Goal: Find specific page/section: Find specific page/section

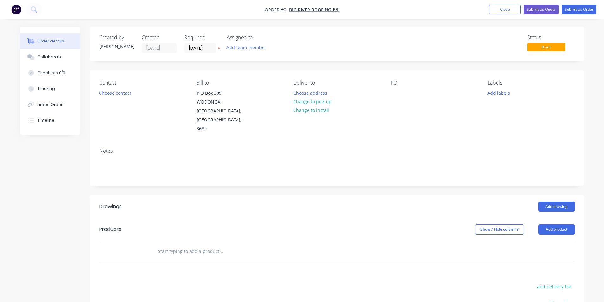
click at [16, 12] on img "button" at bounding box center [16, 10] width 10 height 10
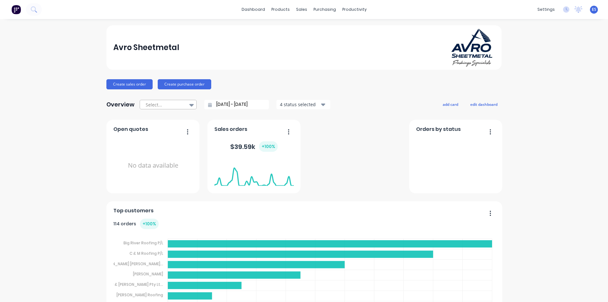
click at [161, 104] on div at bounding box center [165, 105] width 40 height 8
click at [159, 118] on div "Last 30 Days" at bounding box center [168, 119] width 57 height 12
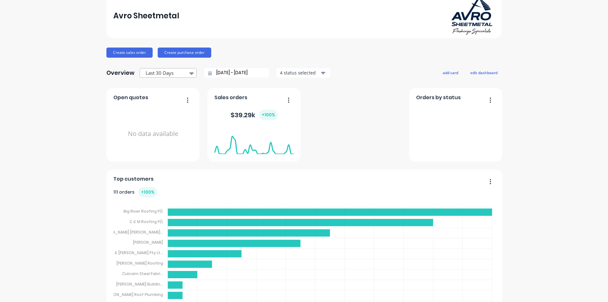
click at [178, 73] on div at bounding box center [165, 73] width 40 height 8
click at [166, 99] on div "Month to date" at bounding box center [168, 99] width 57 height 12
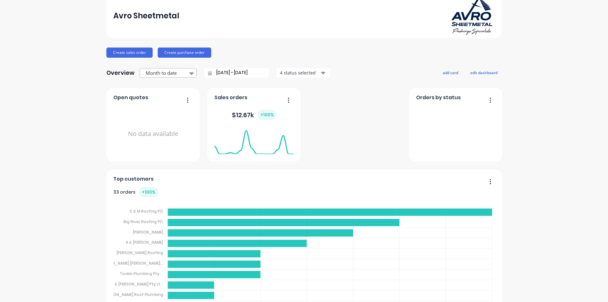
click at [171, 72] on div at bounding box center [165, 73] width 40 height 8
click at [160, 108] on div "Quarter to date" at bounding box center [168, 111] width 57 height 12
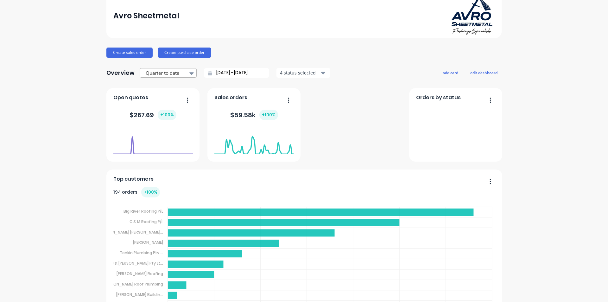
click at [170, 72] on div at bounding box center [165, 73] width 40 height 8
click at [164, 86] on div "Last 30 Days" at bounding box center [168, 87] width 57 height 12
type input "[DATE] - [DATE]"
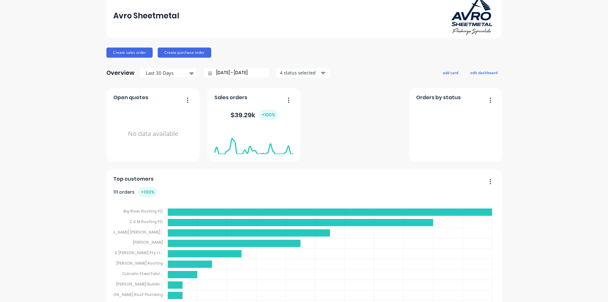
click at [80, 117] on div "Avro Sheetmetal Create sales order Create purchase order Overview Last 30 Days …" at bounding box center [304, 281] width 608 height 575
